Goal: Browse casually

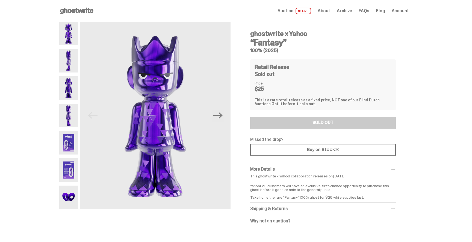
scroll to position [6, 0]
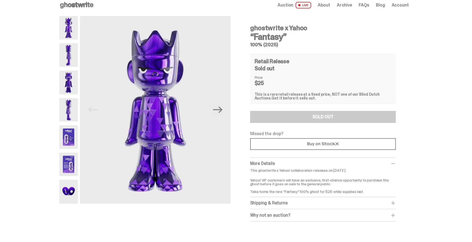
click at [67, 85] on img at bounding box center [68, 82] width 19 height 23
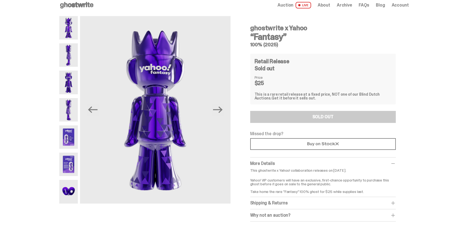
click at [65, 106] on img at bounding box center [68, 109] width 19 height 23
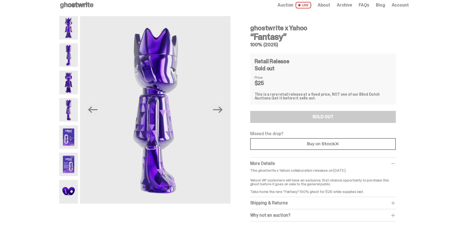
click at [59, 139] on div "ghostwrite x Yahoo “Fantasy” 100% (2025) Previous Next ghostwrite x Yahoo “Fant…" at bounding box center [234, 124] width 468 height 217
click at [69, 139] on img at bounding box center [68, 137] width 19 height 23
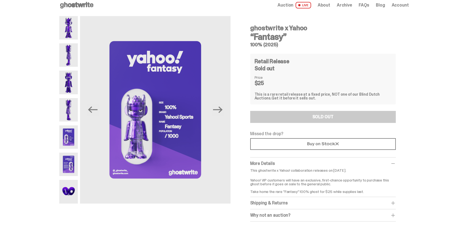
click at [72, 156] on img at bounding box center [68, 164] width 19 height 23
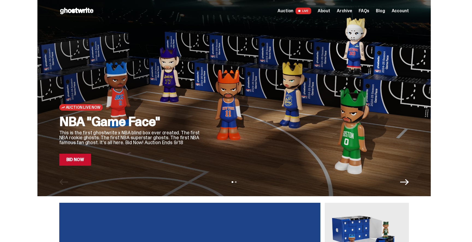
click at [238, 123] on div at bounding box center [309, 91] width 199 height 149
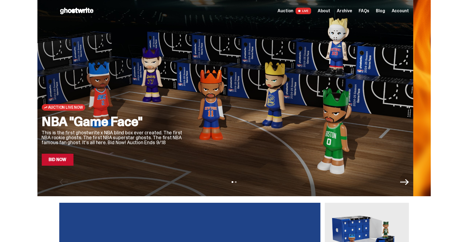
click at [210, 118] on div at bounding box center [291, 91] width 199 height 149
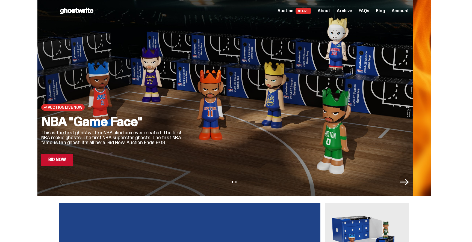
click at [212, 113] on div at bounding box center [291, 91] width 199 height 149
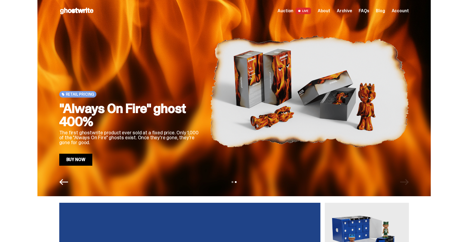
click at [210, 104] on img at bounding box center [309, 91] width 199 height 149
click at [325, 111] on img at bounding box center [309, 91] width 199 height 149
